Goal: Task Accomplishment & Management: Manage account settings

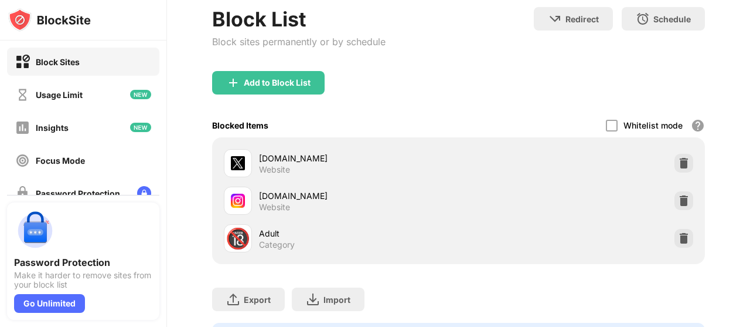
scroll to position [72, 0]
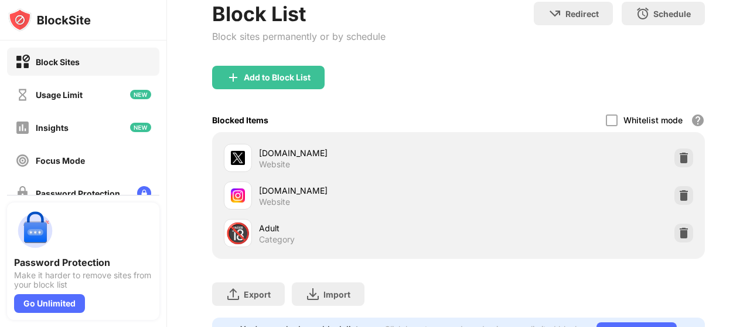
click at [681, 184] on div "instagram.com Website" at bounding box center [458, 195] width 479 height 38
click at [682, 195] on img at bounding box center [684, 195] width 12 height 12
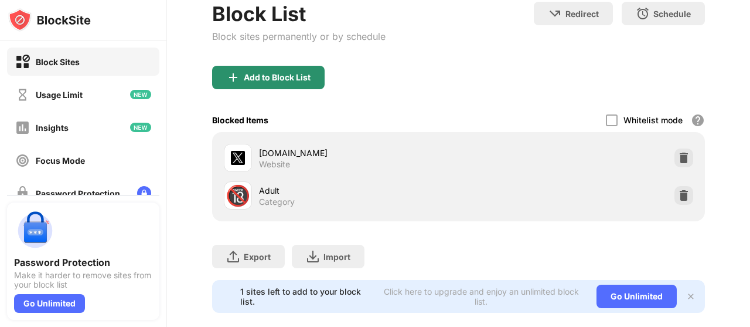
click at [268, 80] on div "Add to Block List" at bounding box center [277, 77] width 67 height 9
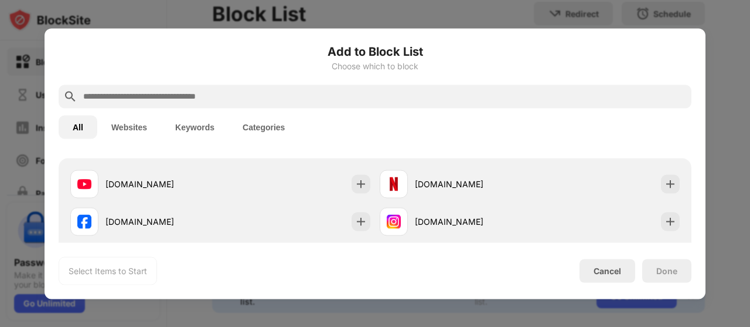
scroll to position [196, 0]
click at [439, 211] on div "instagram.com" at bounding box center [455, 219] width 150 height 28
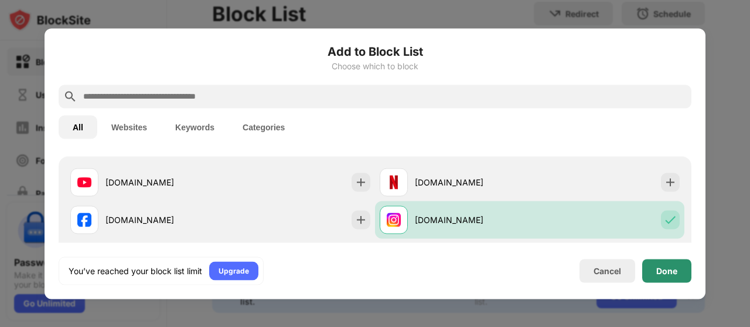
click at [671, 276] on div "Done" at bounding box center [667, 270] width 49 height 23
